Goal: Task Accomplishment & Management: Manage account settings

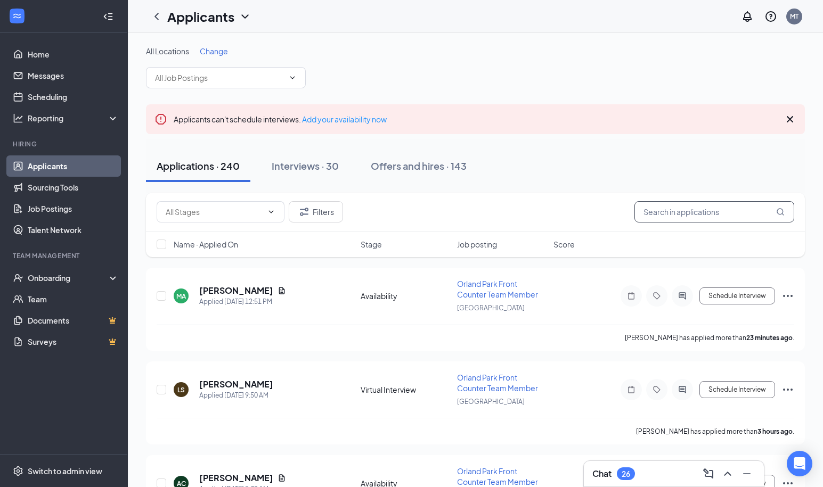
click at [668, 217] on input "text" at bounding box center [714, 211] width 160 height 21
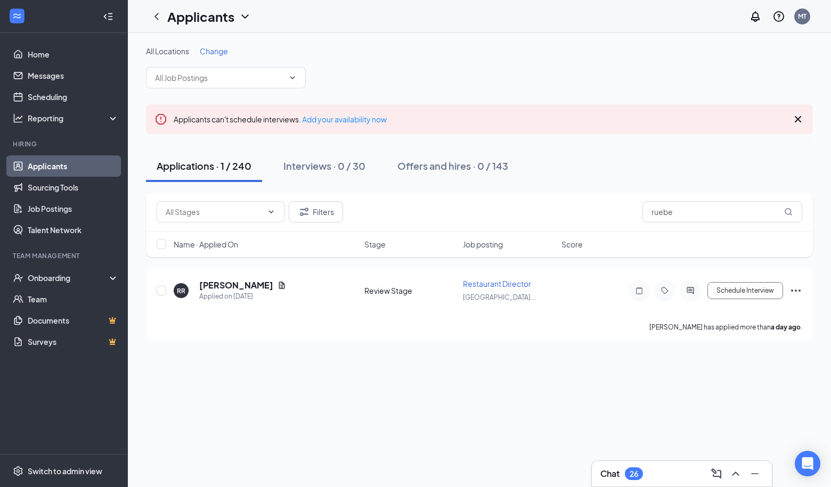
click at [797, 120] on icon "Cross" at bounding box center [797, 119] width 6 height 6
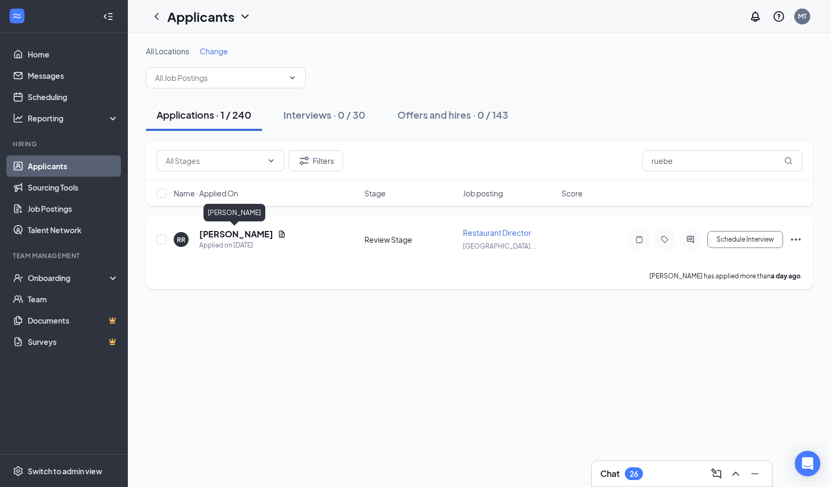
click at [240, 235] on h5 "Rebecca Ruebe" at bounding box center [236, 234] width 74 height 12
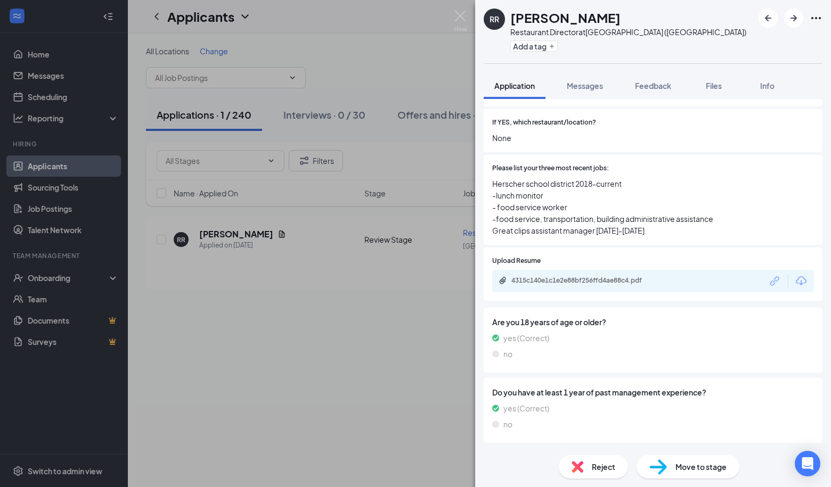
scroll to position [223, 0]
click at [573, 276] on div "4315c140e1c1e2e88bf256ffd4ae88c4.pdf" at bounding box center [585, 280] width 149 height 9
click at [462, 18] on img at bounding box center [460, 21] width 13 height 21
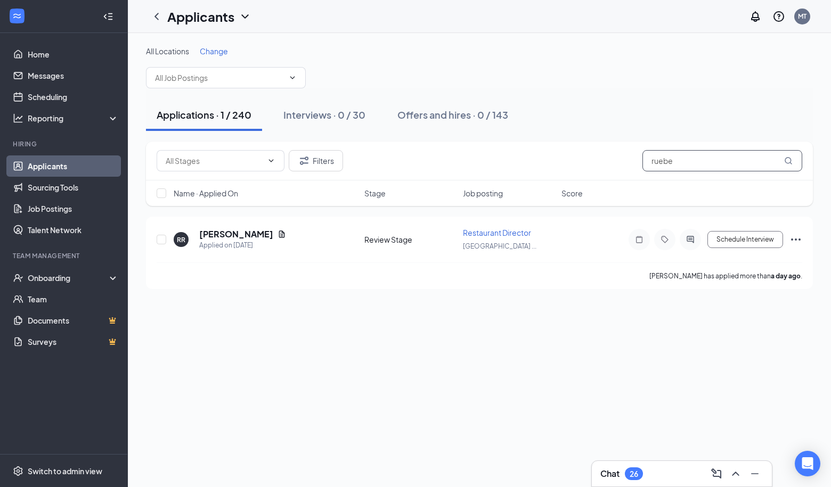
click at [664, 167] on input "ruebe" at bounding box center [722, 160] width 160 height 21
click at [245, 233] on h5 "[PERSON_NAME][DEMOGRAPHIC_DATA]" at bounding box center [261, 234] width 124 height 12
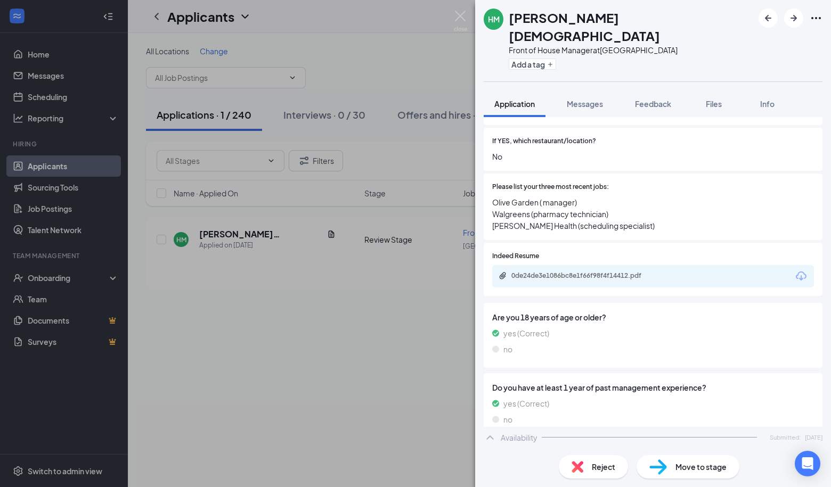
scroll to position [228, 0]
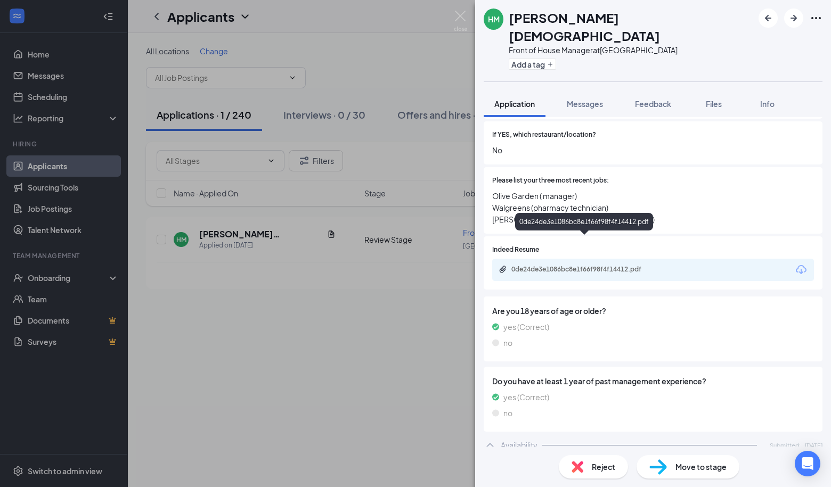
click at [577, 265] on div "0de24de3e1086bc8e1f66f98f4f14412.pdf" at bounding box center [585, 269] width 149 height 9
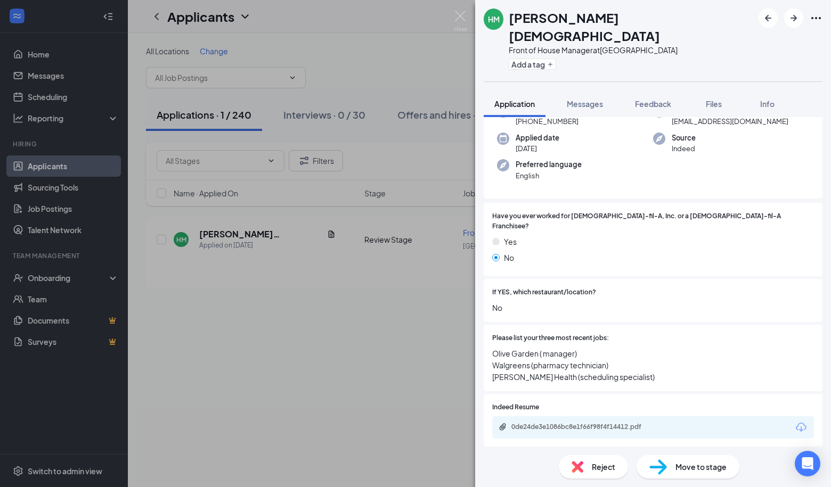
scroll to position [65, 0]
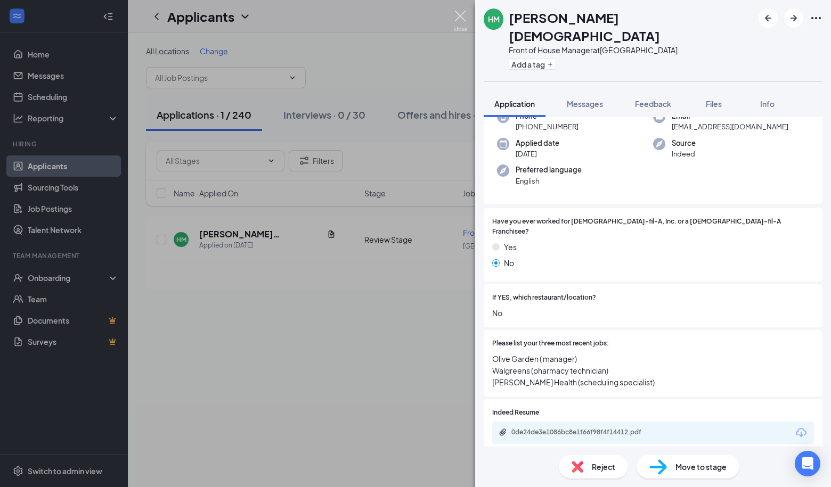
click at [463, 13] on img at bounding box center [460, 21] width 13 height 21
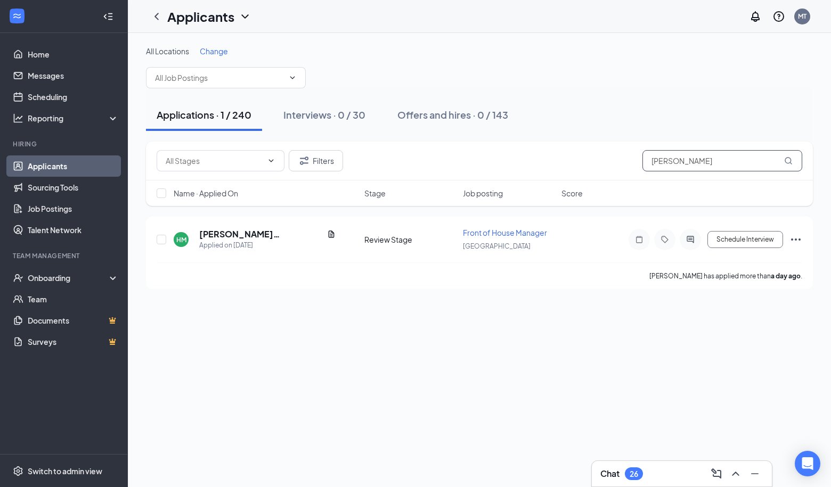
click at [658, 163] on input "haley" at bounding box center [722, 160] width 160 height 21
click at [230, 231] on h5 "Antone Melbourne" at bounding box center [236, 234] width 74 height 12
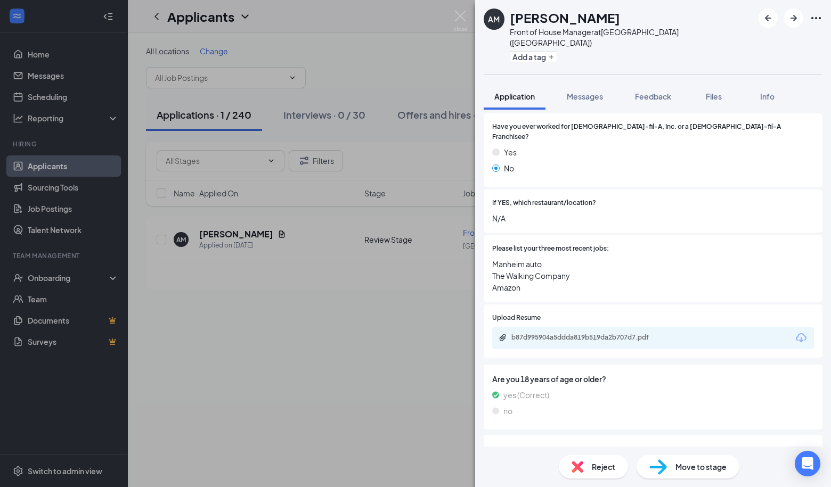
scroll to position [154, 0]
click at [551, 325] on div "b87d995904a5ddda819b519da2b707d7.pdf" at bounding box center [653, 336] width 322 height 22
click at [551, 332] on div "b87d995904a5ddda819b519da2b707d7.pdf" at bounding box center [585, 336] width 149 height 9
click at [408, 181] on div "AM Antone Melbourne Front of House Manager at Tinley Park North (IL) Add a tag …" at bounding box center [415, 243] width 831 height 487
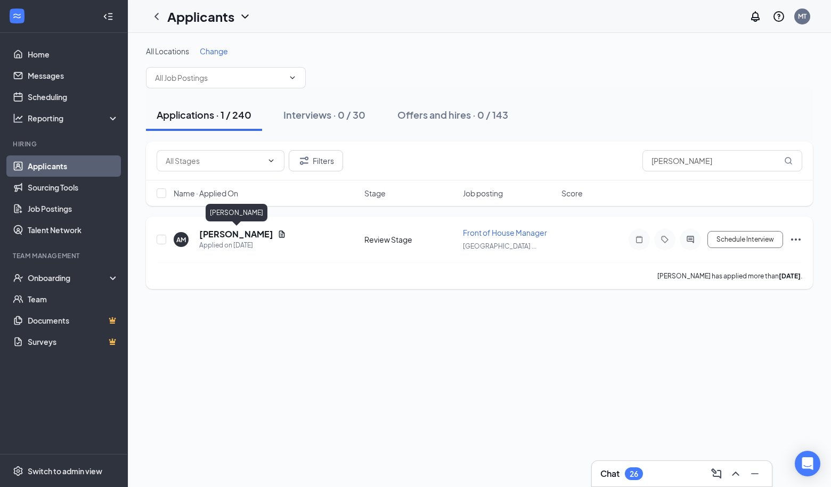
click at [251, 235] on h5 "Antone Melbourne" at bounding box center [236, 234] width 74 height 12
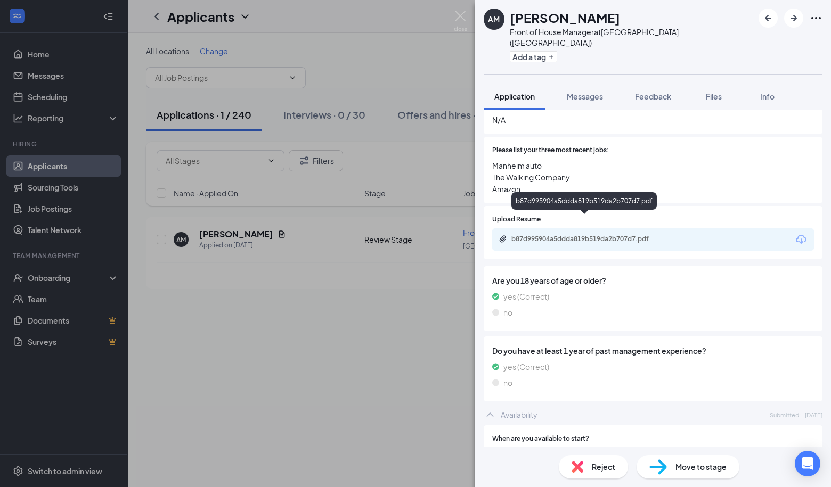
scroll to position [250, 0]
click at [562, 236] on div "b87d995904a5ddda819b519da2b707d7.pdf" at bounding box center [585, 240] width 149 height 9
click at [374, 70] on div "AM Antone Melbourne Front of House Manager at Tinley Park North (IL) Add a tag …" at bounding box center [415, 243] width 831 height 487
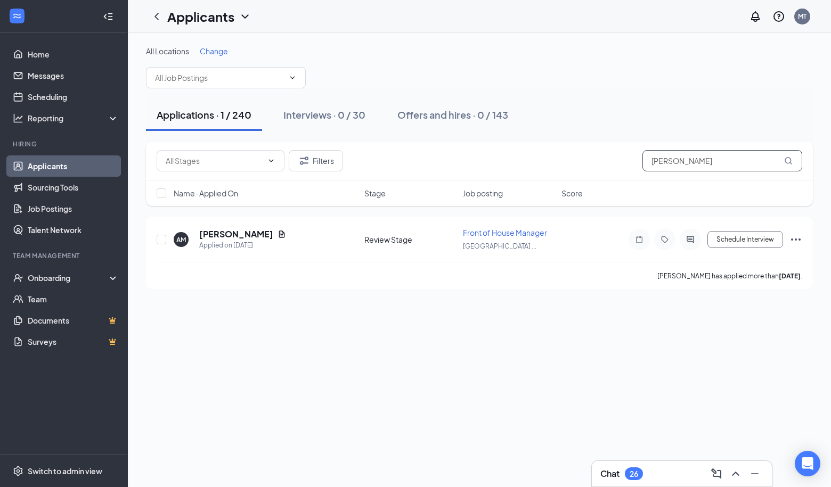
click at [666, 162] on input "antone" at bounding box center [722, 160] width 160 height 21
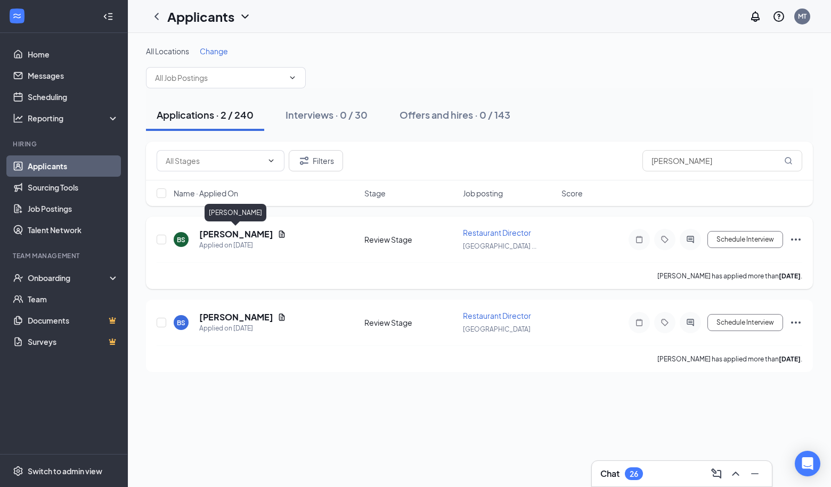
click at [245, 232] on h5 "Brendan Scanlon" at bounding box center [236, 234] width 74 height 12
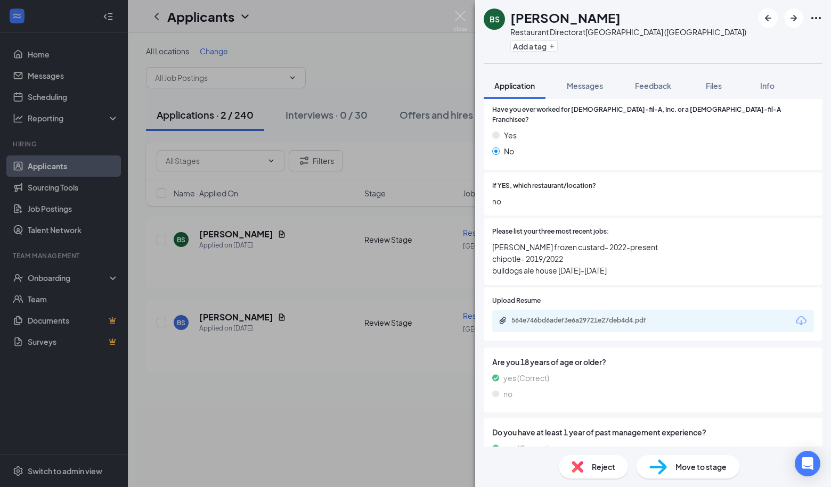
scroll to position [200, 0]
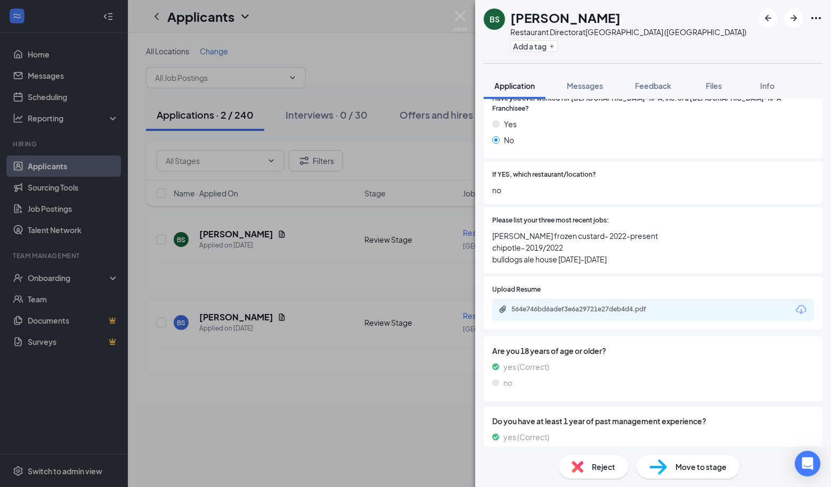
click at [554, 305] on div "564e746bd6adef3e6a29721e27deb4d4.pdf" at bounding box center [585, 309] width 149 height 9
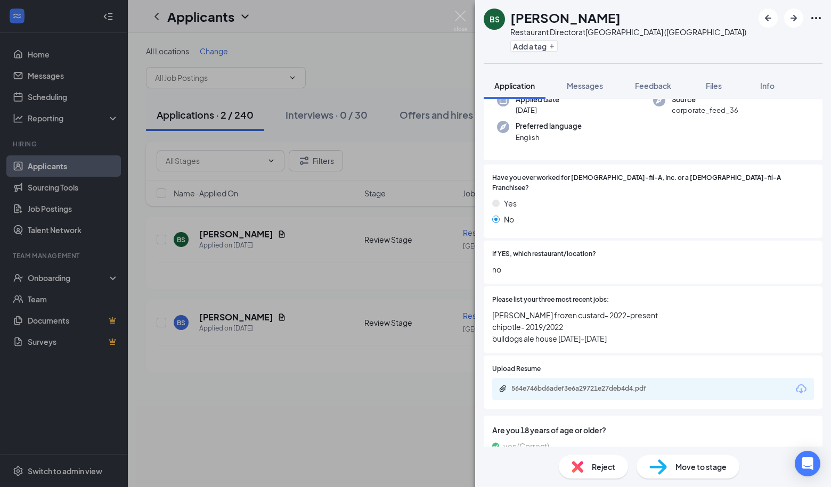
scroll to position [171, 0]
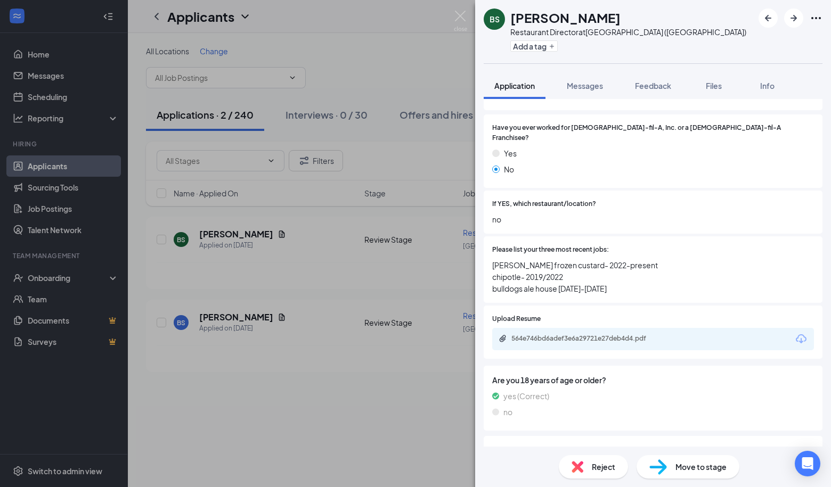
click at [453, 45] on div "BS Brendan Scanlon Restaurant Director at Tinley Park North (IL) Add a tag Appl…" at bounding box center [415, 243] width 831 height 487
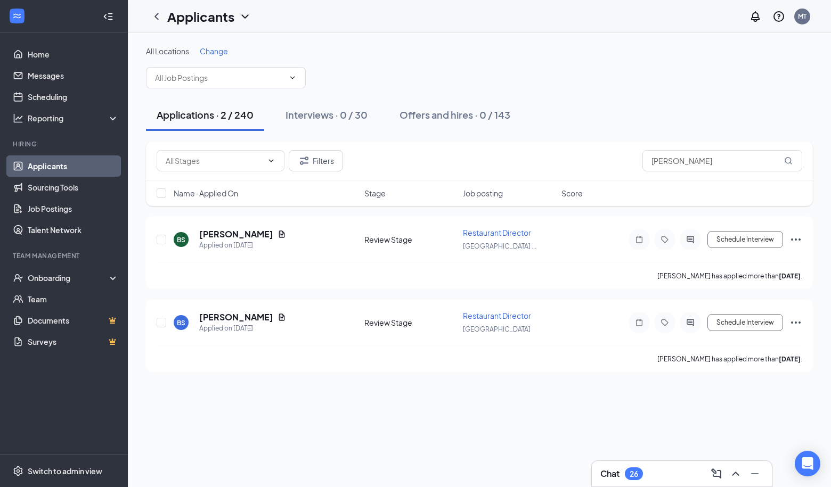
click at [453, 25] on div "Applicants MT" at bounding box center [479, 16] width 703 height 33
click at [659, 162] on input "scanlon" at bounding box center [722, 160] width 160 height 21
type input "padilla"
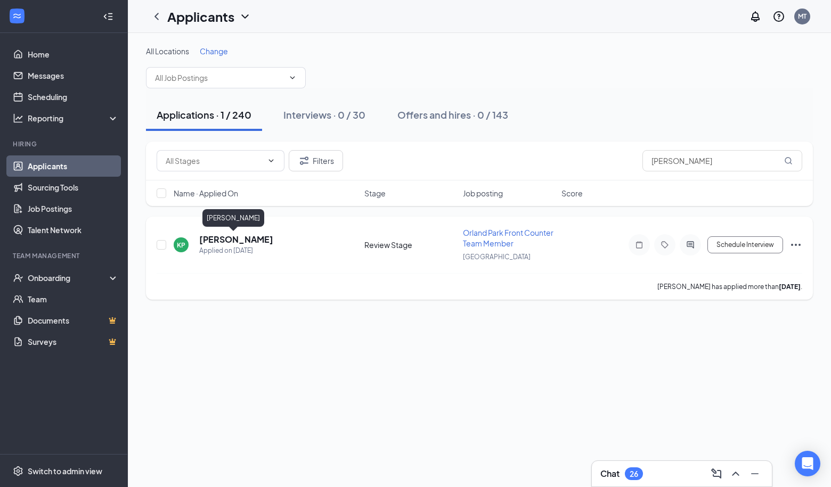
click at [225, 239] on h5 "Kayla Padilla" at bounding box center [236, 240] width 74 height 12
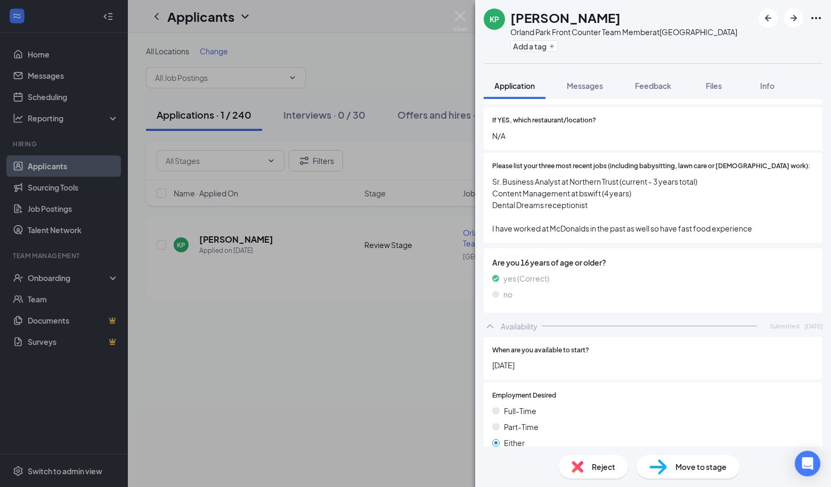
scroll to position [224, 0]
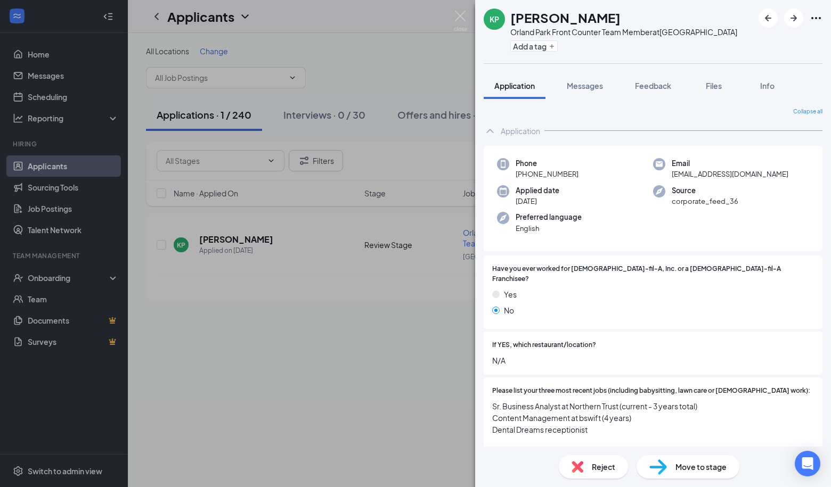
scroll to position [224, 0]
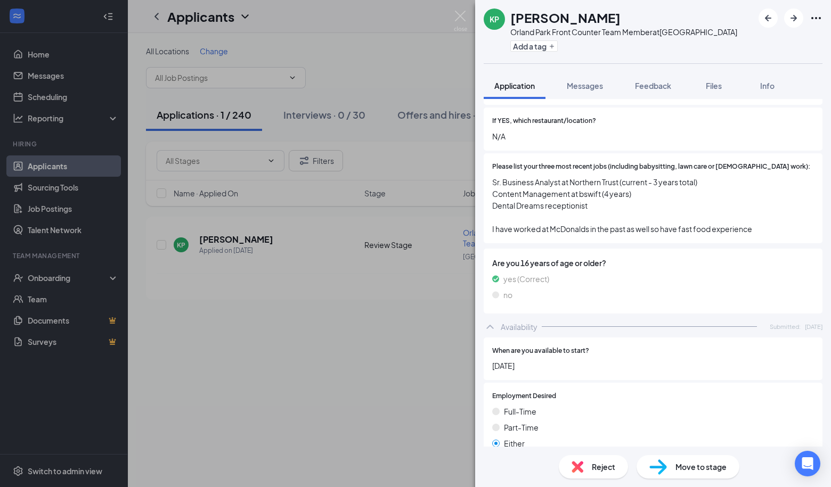
click at [434, 138] on div "KP Kayla Padilla Orland Park Front Counter Team Member at Orland Park Add a tag…" at bounding box center [415, 243] width 831 height 487
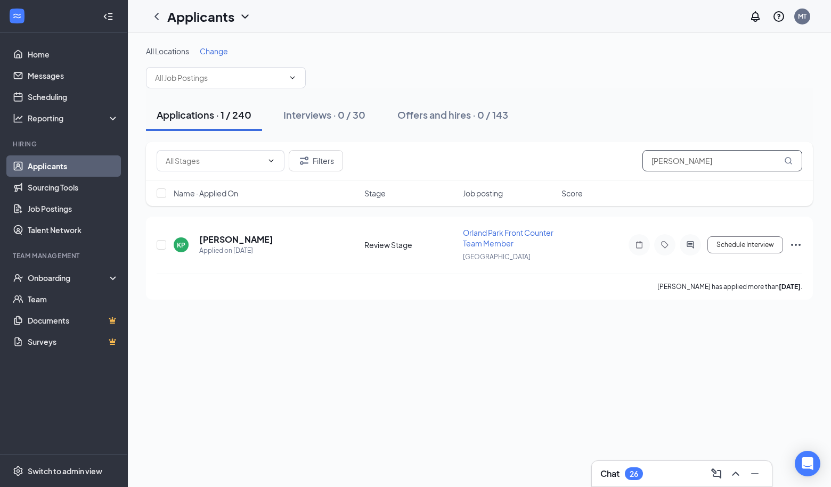
click at [675, 155] on input "padilla" at bounding box center [722, 160] width 160 height 21
paste input "17086749869"
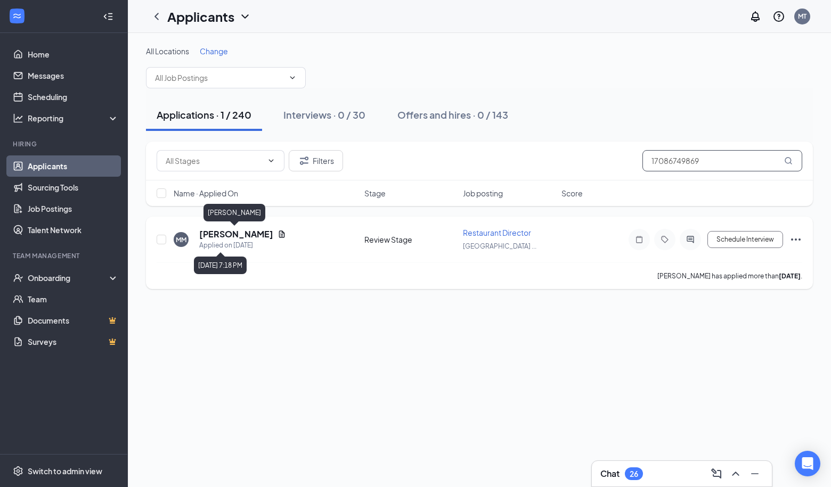
type input "17086749869"
click at [231, 236] on h5 "Mariah Mallett" at bounding box center [236, 234] width 74 height 12
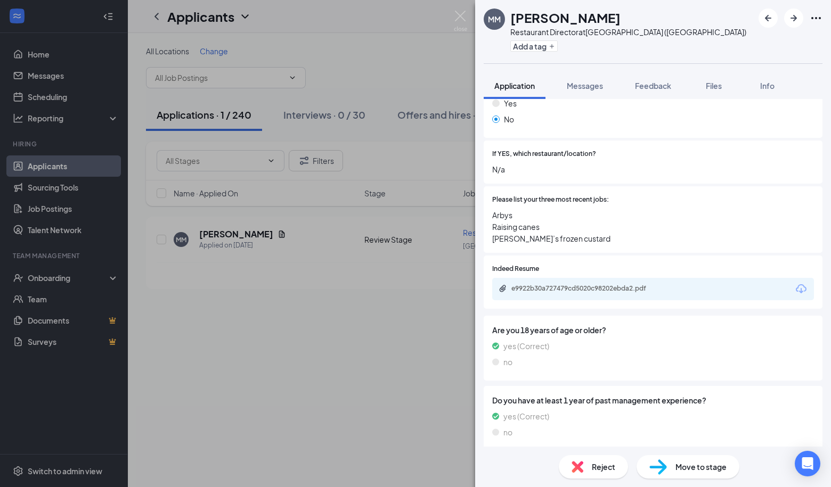
scroll to position [222, 0]
click at [546, 284] on div "e9922b30a727479cd5020c98202ebda2.pdf" at bounding box center [585, 288] width 149 height 9
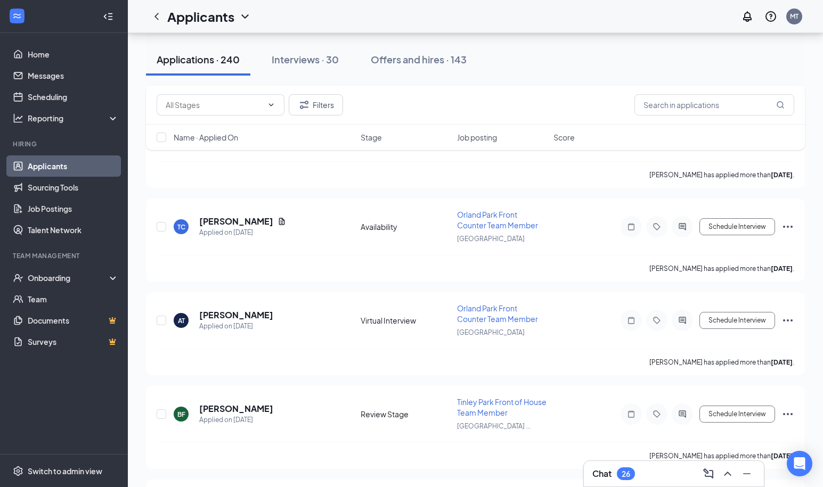
scroll to position [9880, 0]
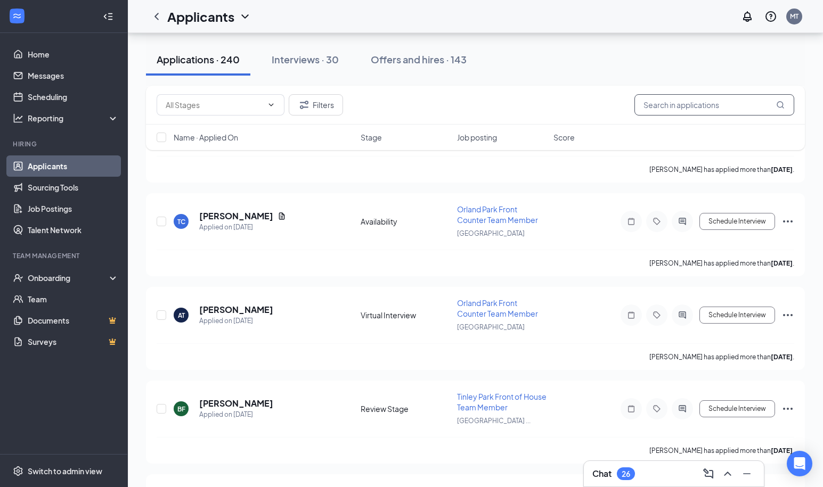
click at [664, 111] on input "text" at bounding box center [714, 104] width 160 height 21
paste input "12623885623"
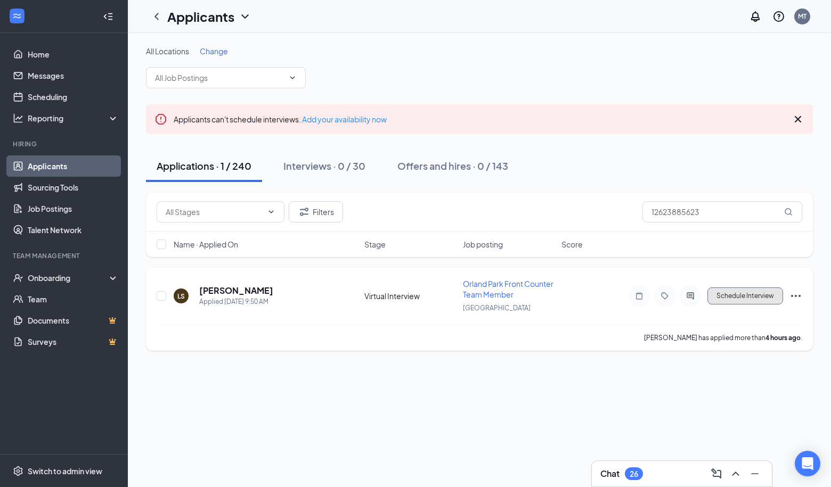
click at [726, 298] on button "Schedule Interview" at bounding box center [745, 296] width 76 height 17
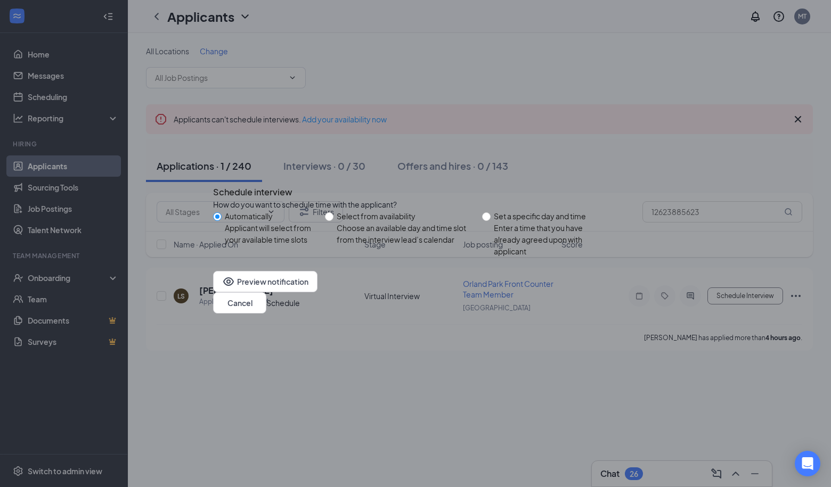
click at [300, 307] on button "Schedule" at bounding box center [283, 303] width 34 height 12
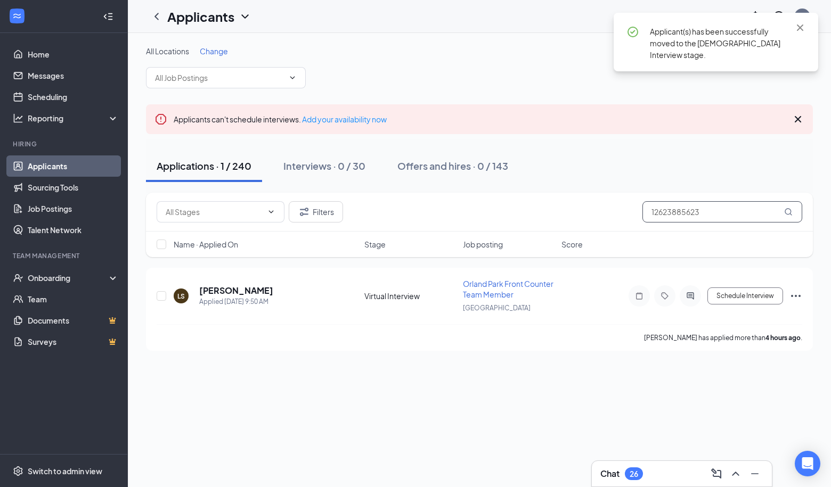
click at [674, 209] on input "12623885623" at bounding box center [722, 211] width 160 height 21
paste input "3128821039"
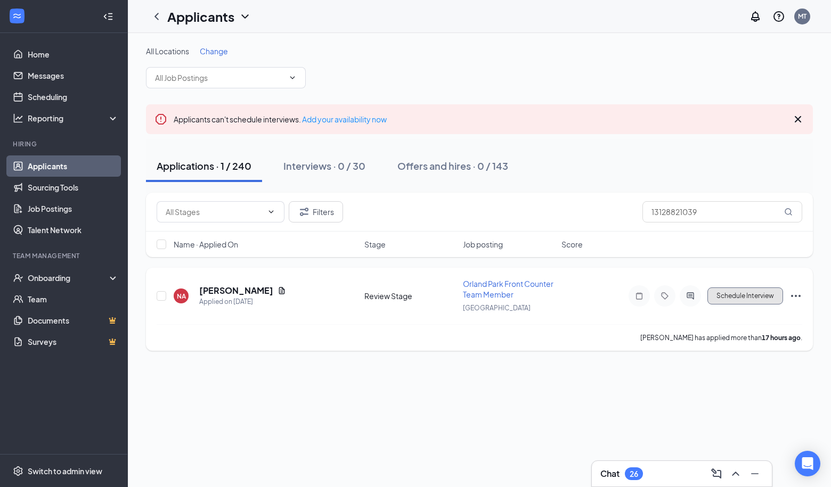
click at [743, 298] on button "Schedule Interview" at bounding box center [745, 296] width 76 height 17
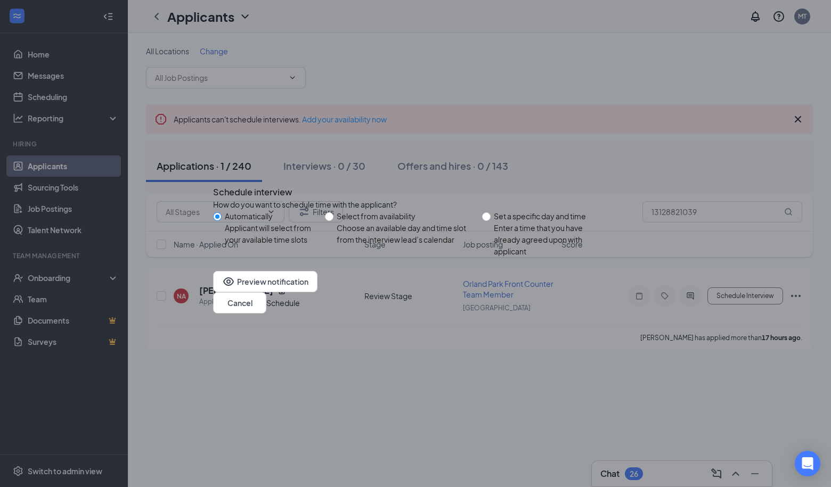
click at [300, 309] on button "Schedule" at bounding box center [283, 303] width 34 height 12
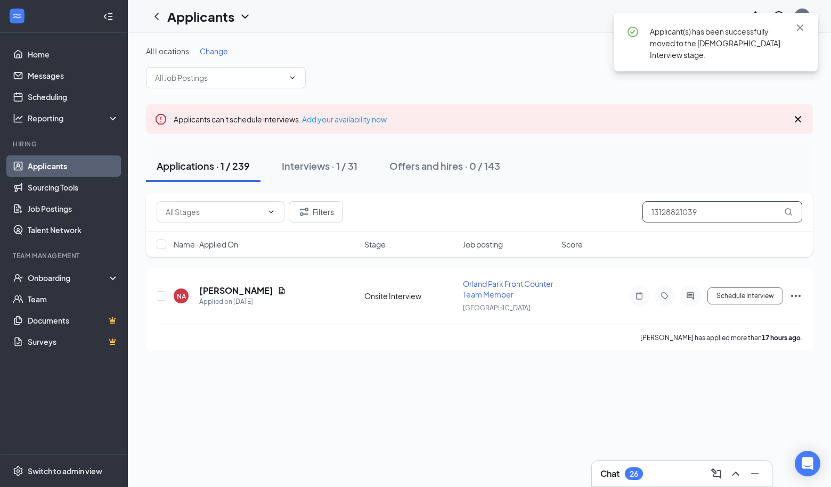
click at [671, 216] on input "13128821039" at bounding box center [722, 211] width 160 height 21
paste input "8159954400"
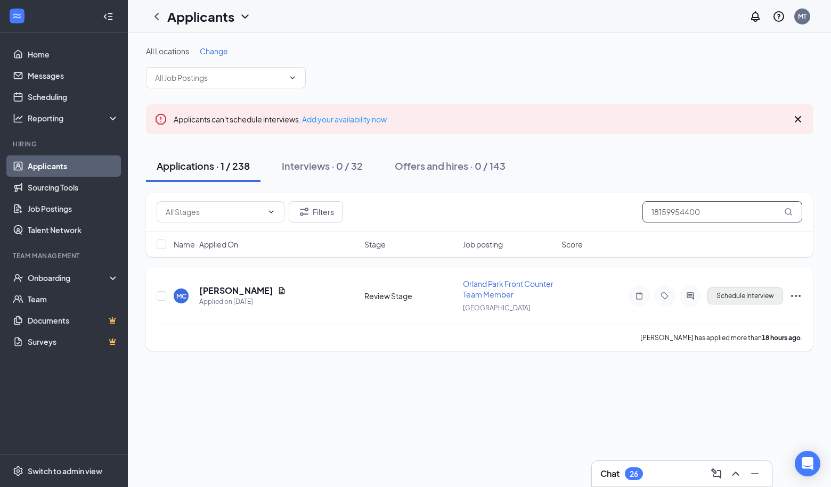
type input "18159954400"
click at [726, 296] on button "Schedule Interview" at bounding box center [745, 296] width 76 height 17
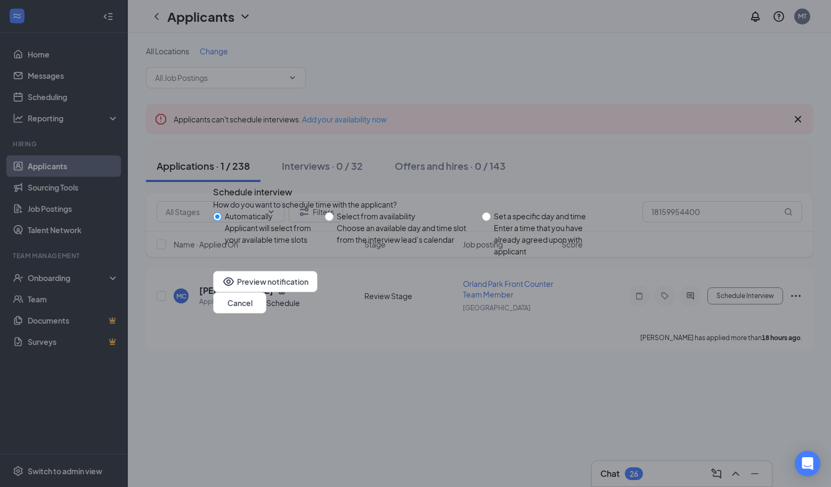
click at [300, 300] on button "Schedule" at bounding box center [283, 303] width 34 height 12
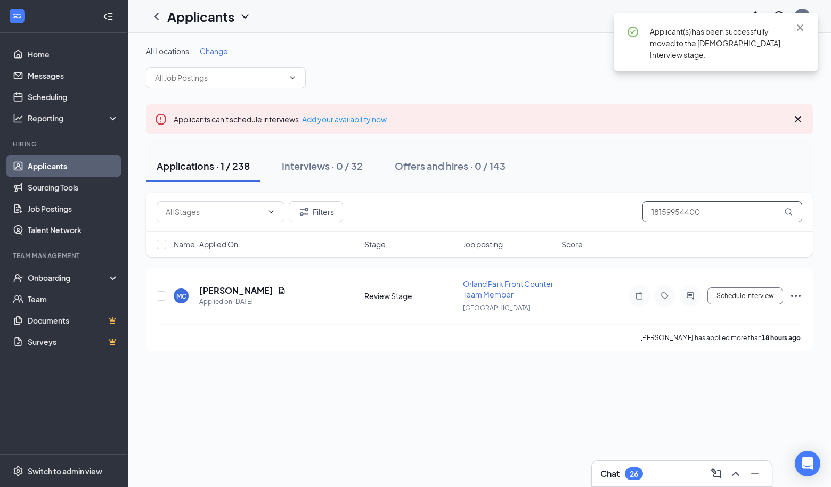
click at [673, 207] on input "18159954400" at bounding box center [722, 211] width 160 height 21
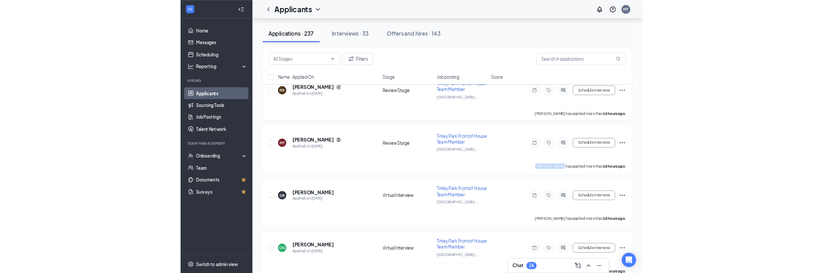
scroll to position [656, 0]
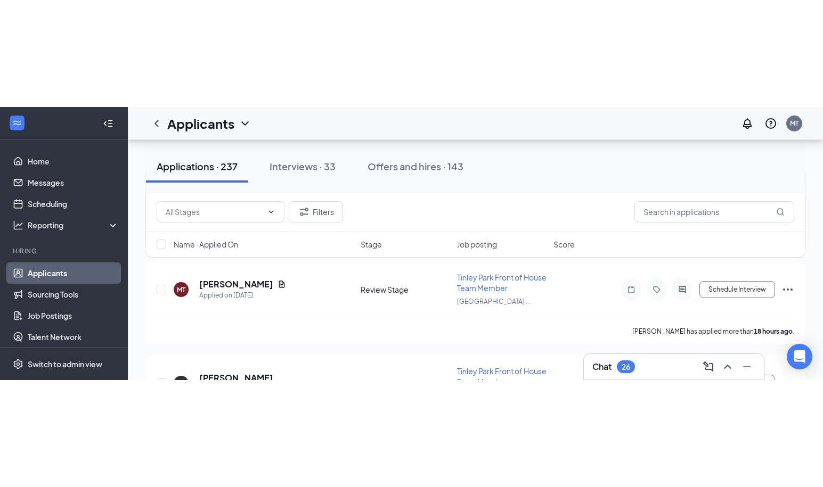
scroll to position [760, 0]
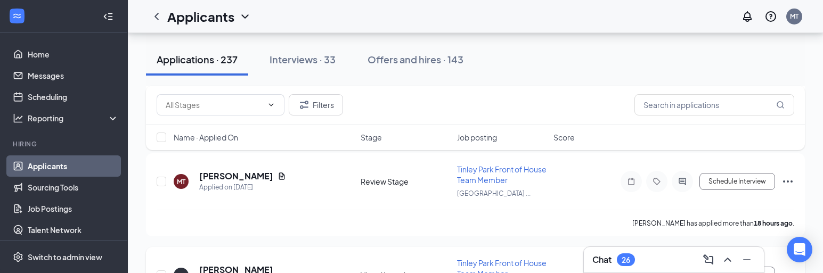
click at [311, 273] on div "DR Dianelys Ruiz Applied on Aug 25" at bounding box center [264, 275] width 181 height 22
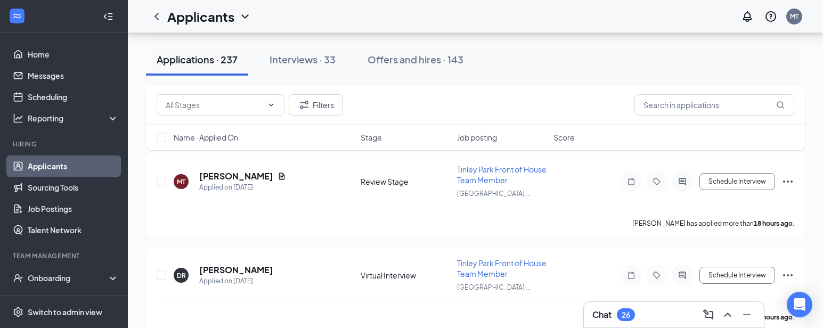
click at [636, 72] on div "Applications · 237 Interviews · 33 Offers and hires · 143" at bounding box center [475, 60] width 659 height 32
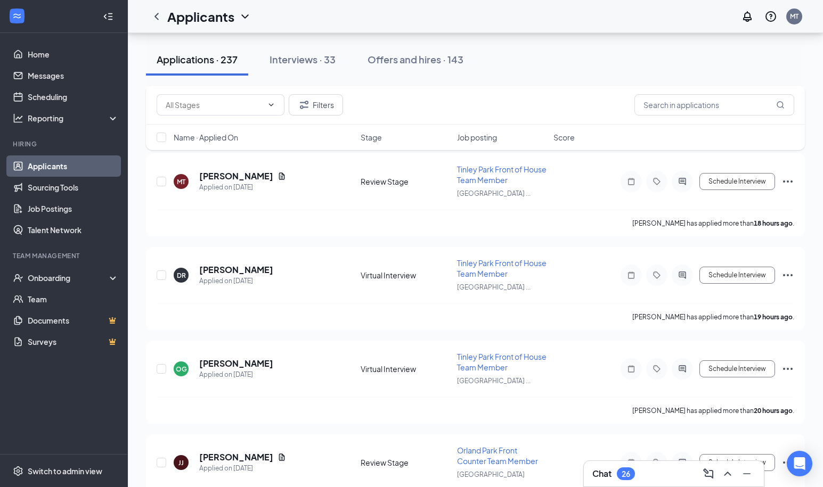
click at [157, 83] on input "checkbox" at bounding box center [162, 88] width 10 height 10
checkbox input "true"
click at [157, 177] on input "checkbox" at bounding box center [162, 182] width 10 height 10
checkbox input "true"
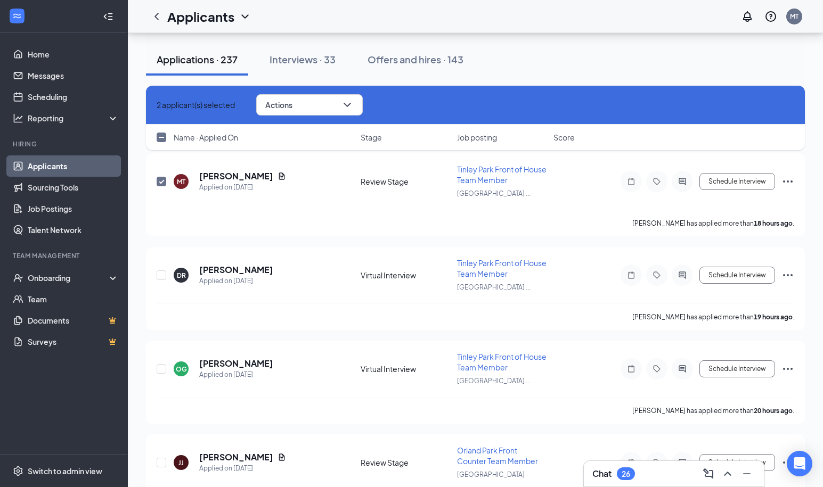
checkbox input "true"
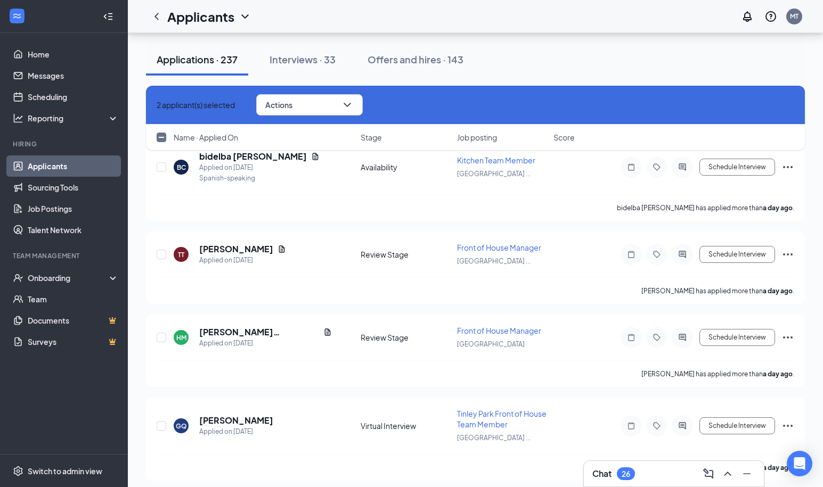
click at [157, 75] on input "checkbox" at bounding box center [162, 80] width 10 height 10
checkbox input "true"
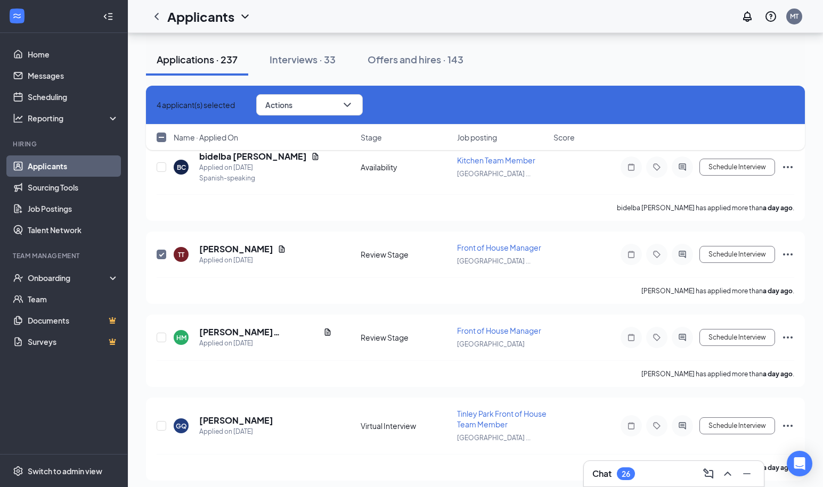
checkbox input "true"
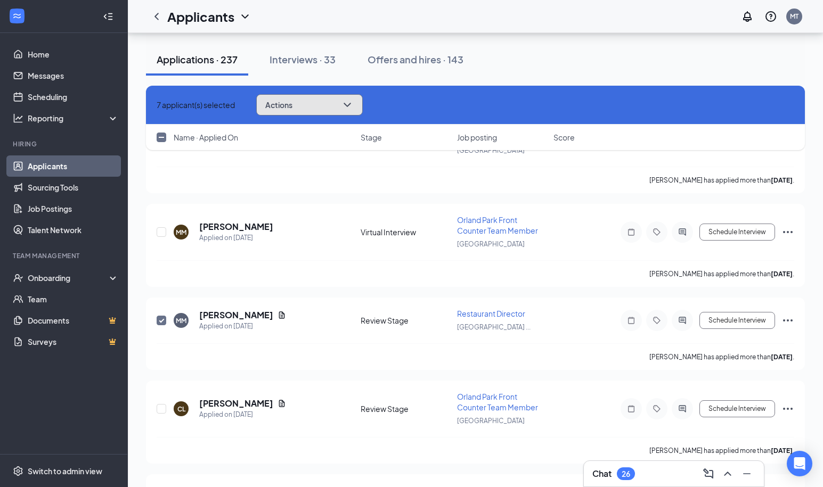
click at [354, 110] on icon "ChevronDown" at bounding box center [347, 105] width 13 height 13
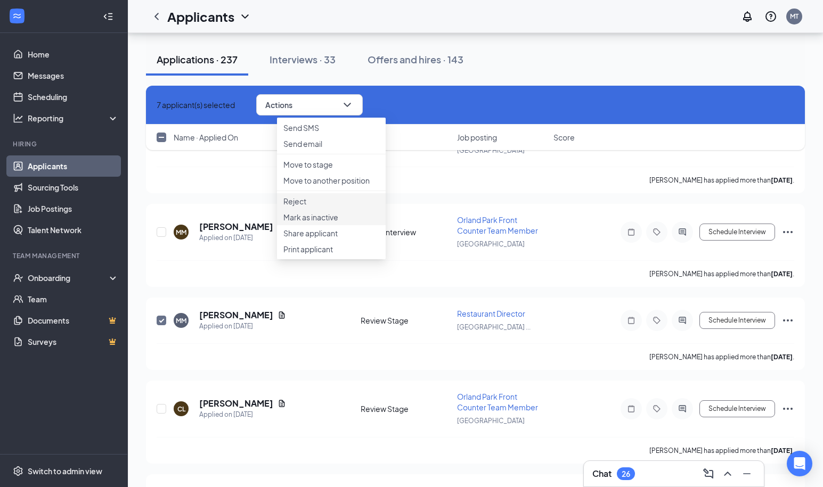
click at [310, 207] on p "Reject" at bounding box center [331, 201] width 96 height 11
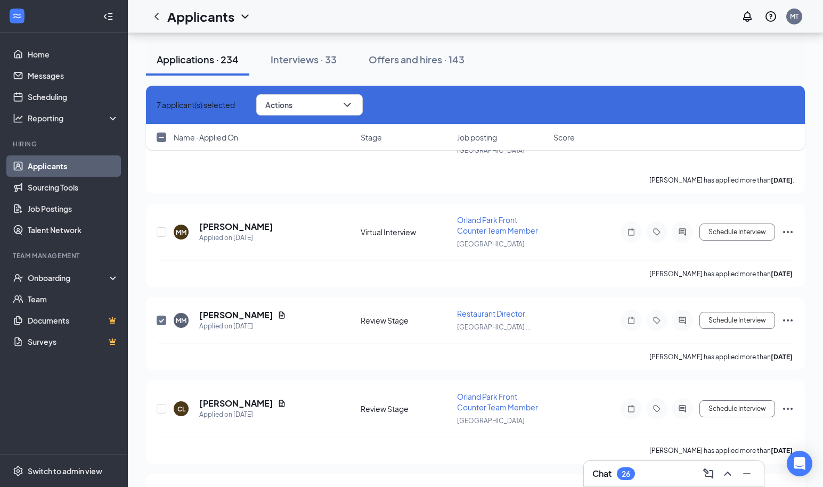
checkbox input "false"
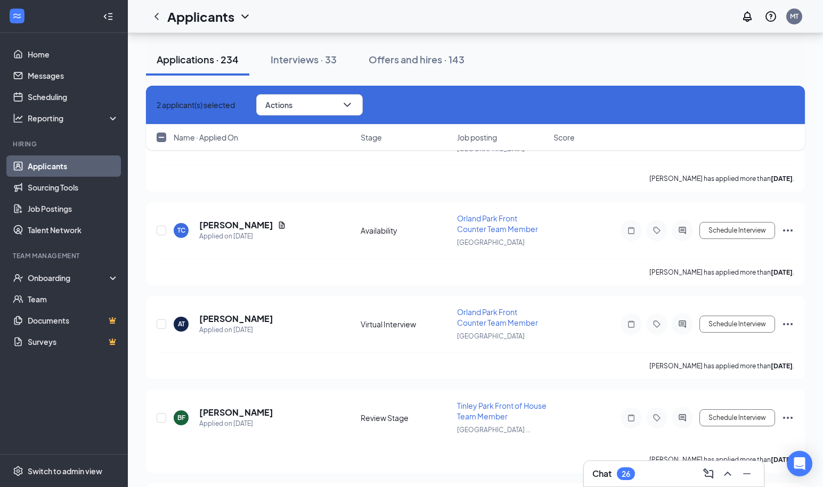
scroll to position [9069, 0]
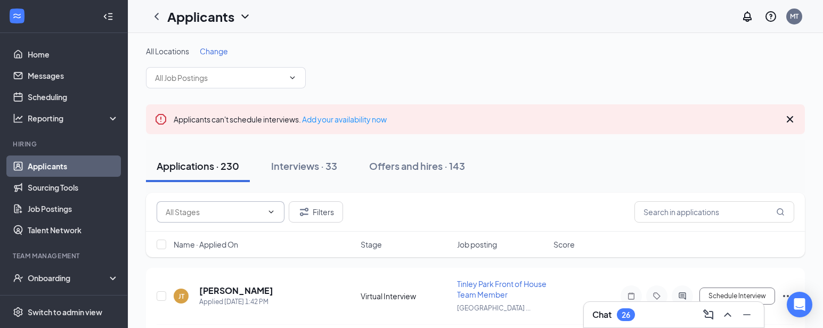
click at [197, 207] on input "text" at bounding box center [214, 212] width 97 height 12
click at [269, 208] on icon "ChevronUp" at bounding box center [271, 212] width 9 height 9
click at [276, 210] on span at bounding box center [221, 211] width 128 height 21
click at [271, 215] on icon "ChevronDown" at bounding box center [271, 212] width 9 height 9
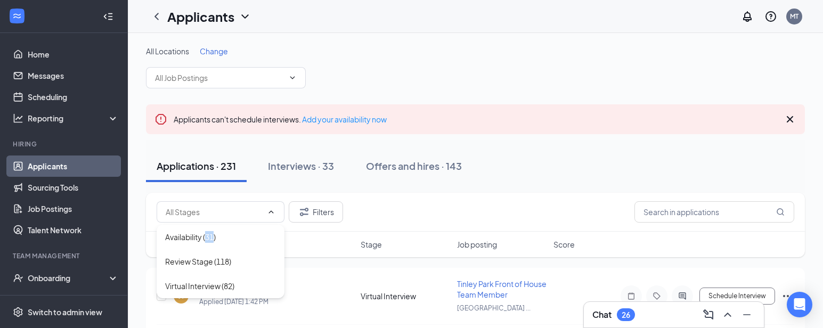
click at [273, 210] on icon "ChevronUp" at bounding box center [271, 212] width 9 height 9
click at [215, 211] on input "text" at bounding box center [214, 212] width 97 height 12
click at [196, 216] on input "text" at bounding box center [214, 212] width 97 height 12
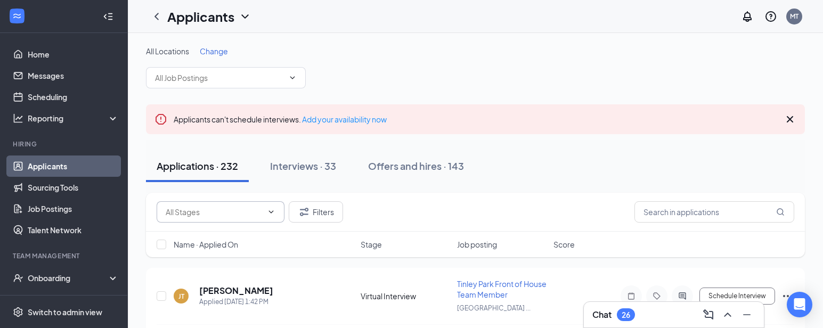
click at [196, 216] on input "text" at bounding box center [214, 212] width 97 height 12
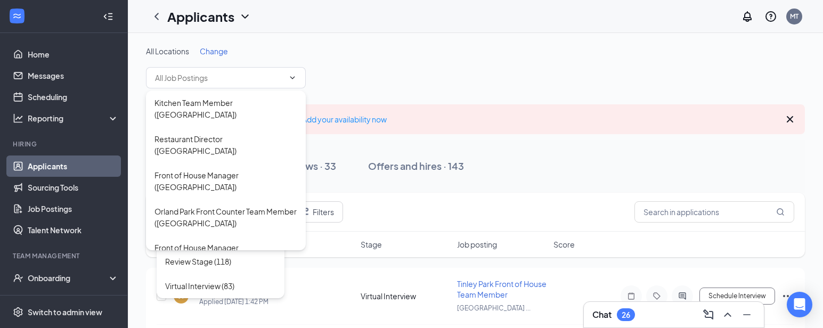
click at [339, 60] on div "All Locations Change" at bounding box center [475, 67] width 659 height 43
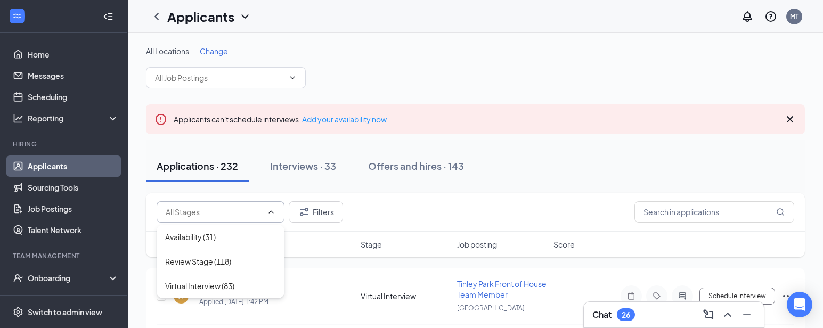
click at [270, 214] on icon "ChevronUp" at bounding box center [271, 212] width 9 height 9
click at [270, 214] on icon "ChevronDown" at bounding box center [271, 212] width 9 height 9
click at [270, 213] on icon "ChevronUp" at bounding box center [271, 212] width 9 height 9
type input "Review Stage (118)"
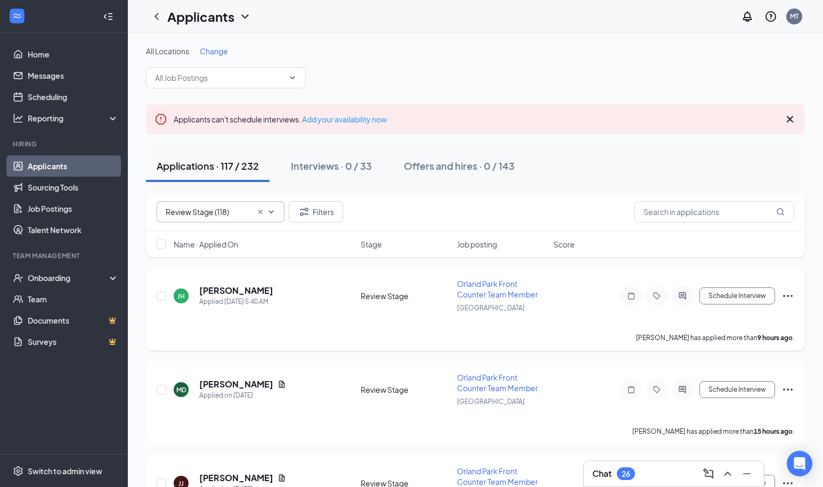
click at [785, 295] on icon "Ellipses" at bounding box center [787, 296] width 13 height 13
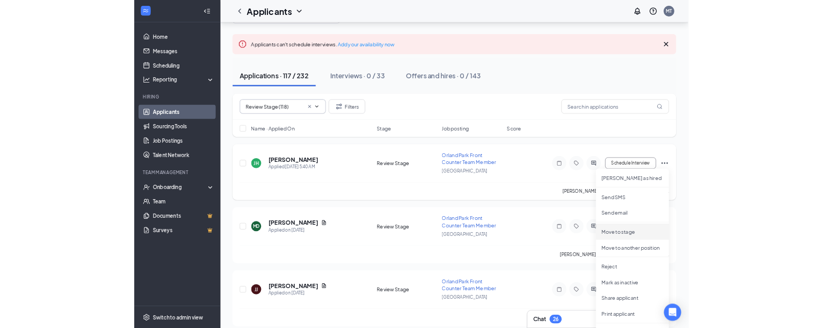
scroll to position [52, 0]
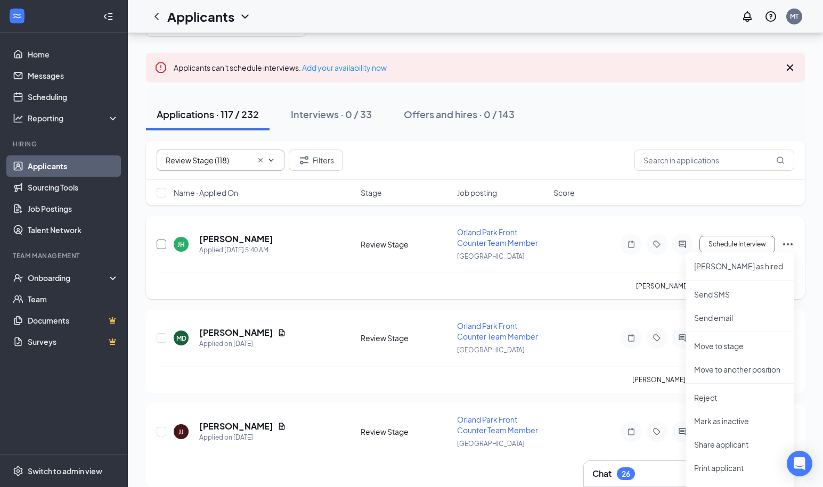
click at [163, 244] on input "checkbox" at bounding box center [162, 245] width 10 height 10
checkbox input "true"
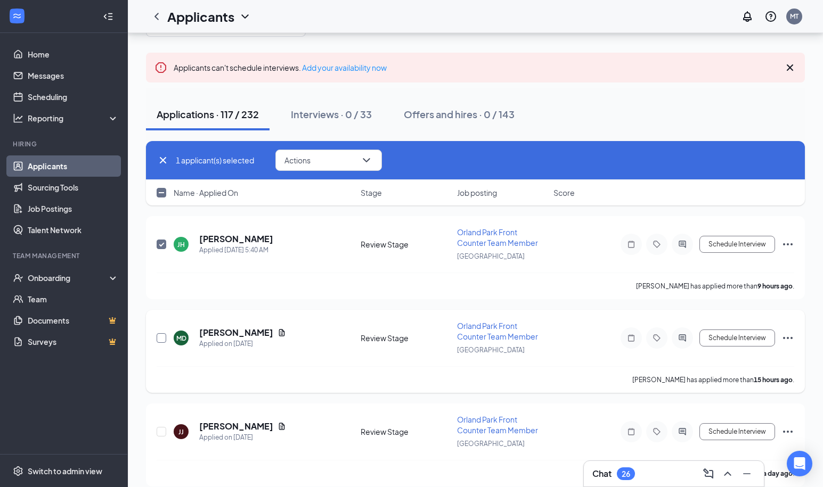
click at [161, 327] on input "checkbox" at bounding box center [162, 338] width 10 height 10
checkbox input "true"
